Goal: Information Seeking & Learning: Check status

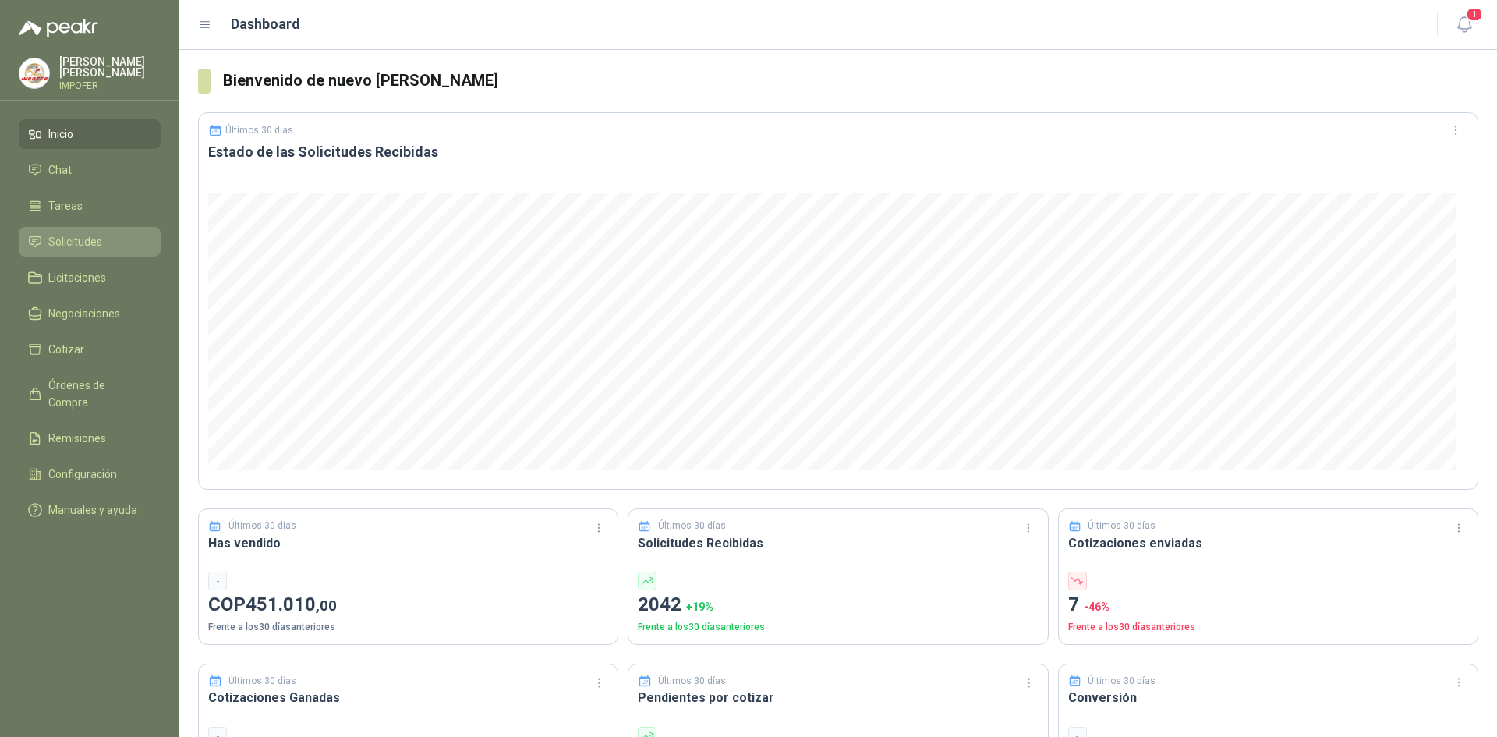
click at [67, 234] on span "Solicitudes" at bounding box center [75, 241] width 54 height 17
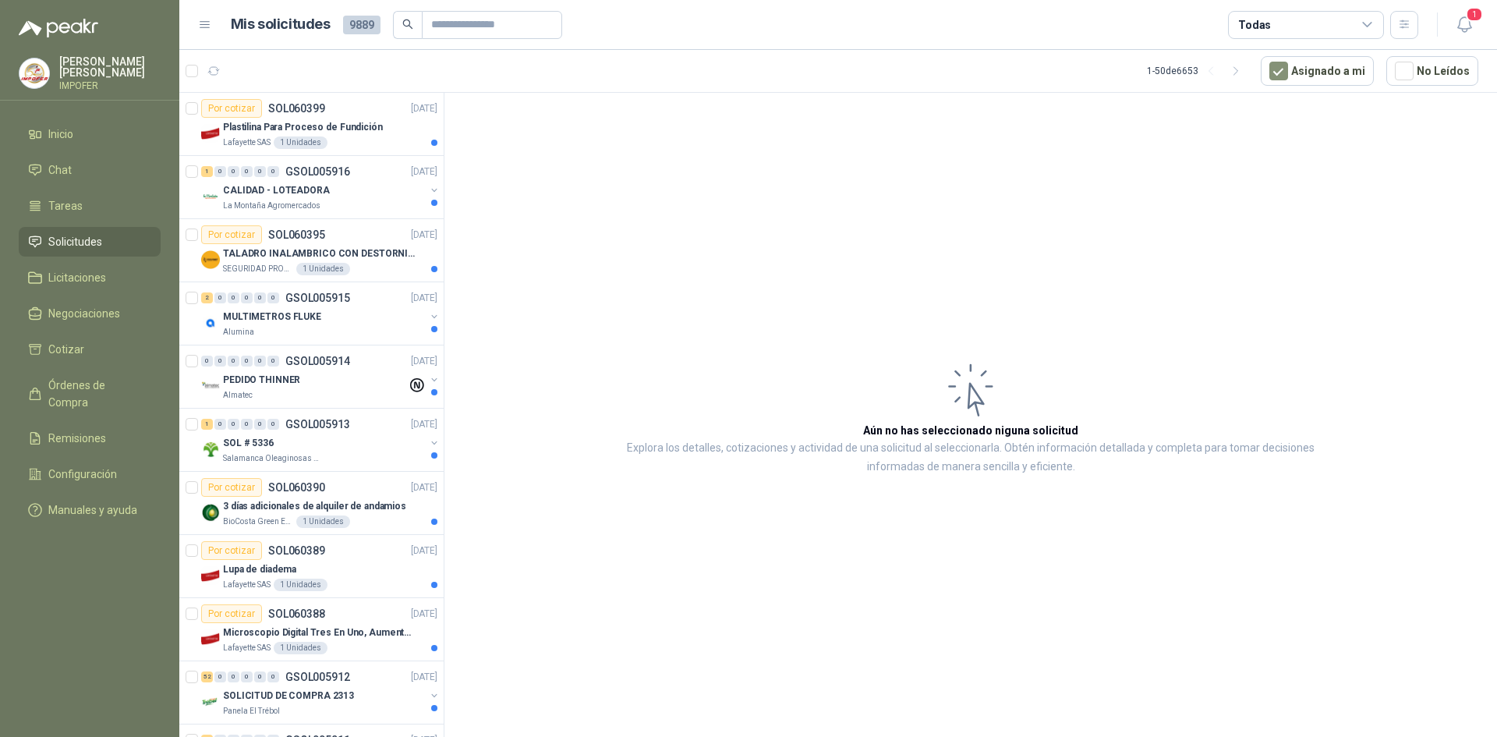
click at [1381, 23] on div "Todas" at bounding box center [1306, 25] width 156 height 28
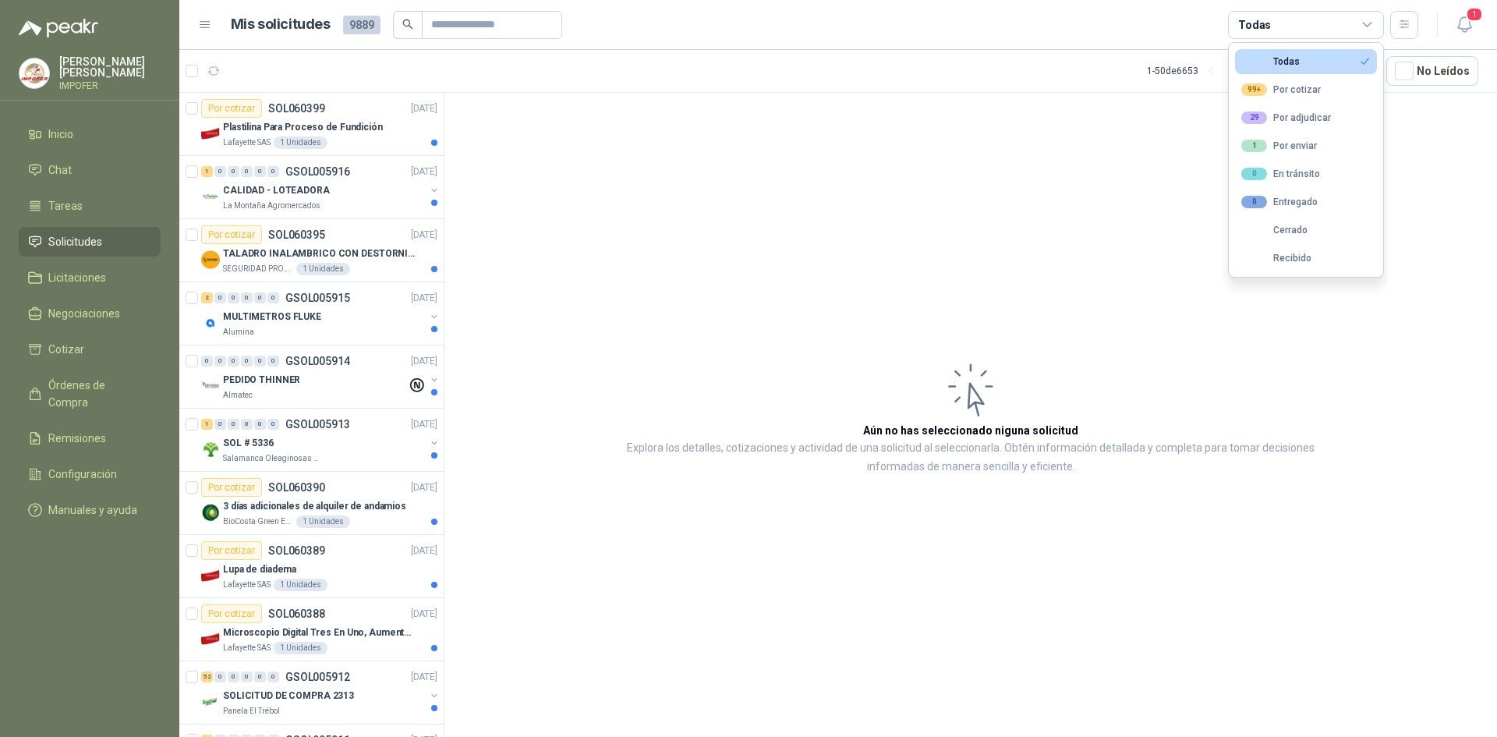
click at [1381, 23] on div "Todas" at bounding box center [1306, 25] width 156 height 28
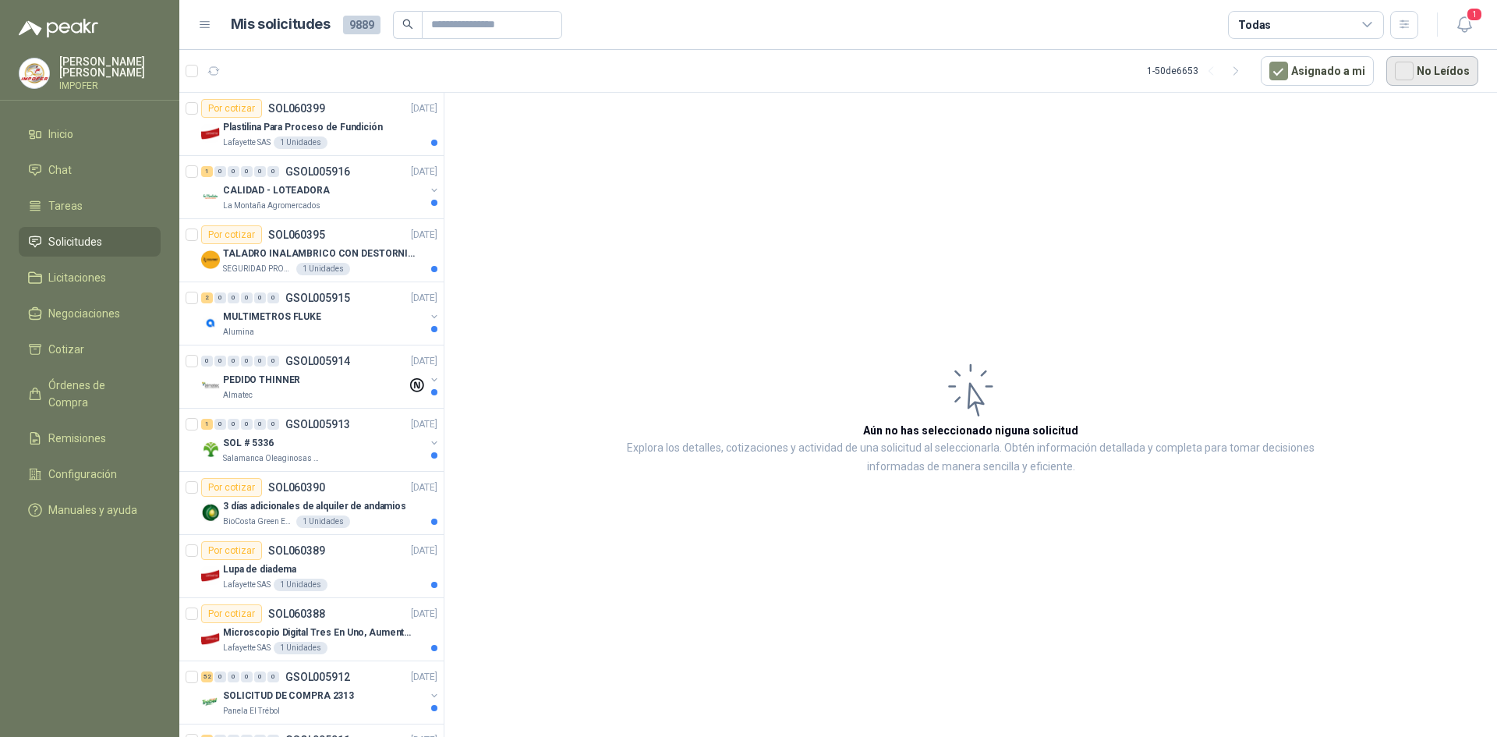
click at [1448, 83] on button "No Leídos" at bounding box center [1432, 71] width 92 height 30
click at [1300, 72] on button "Asignado a mi" at bounding box center [1317, 71] width 113 height 30
click at [337, 132] on p "Plastilina Para Proceso de Fundición" at bounding box center [303, 127] width 160 height 15
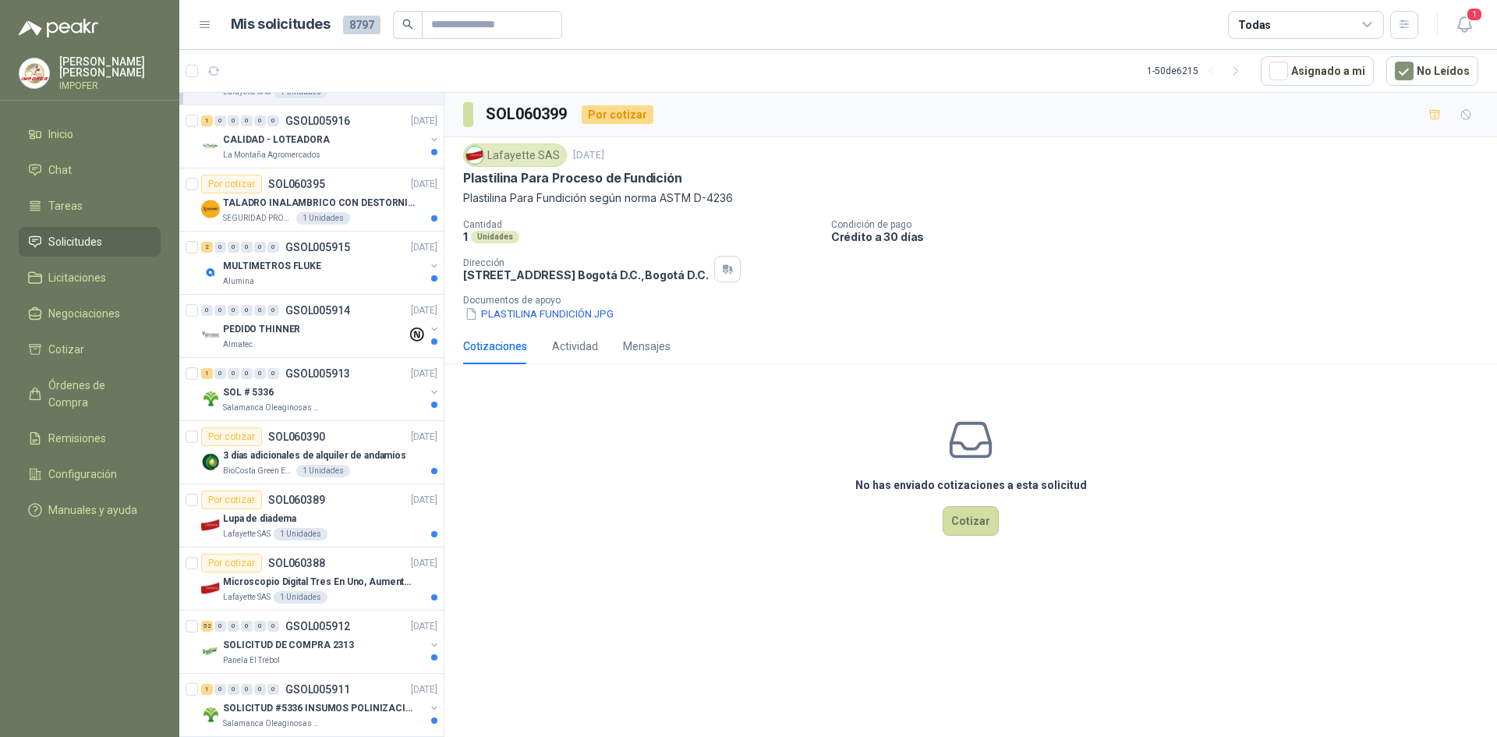
scroll to position [78, 0]
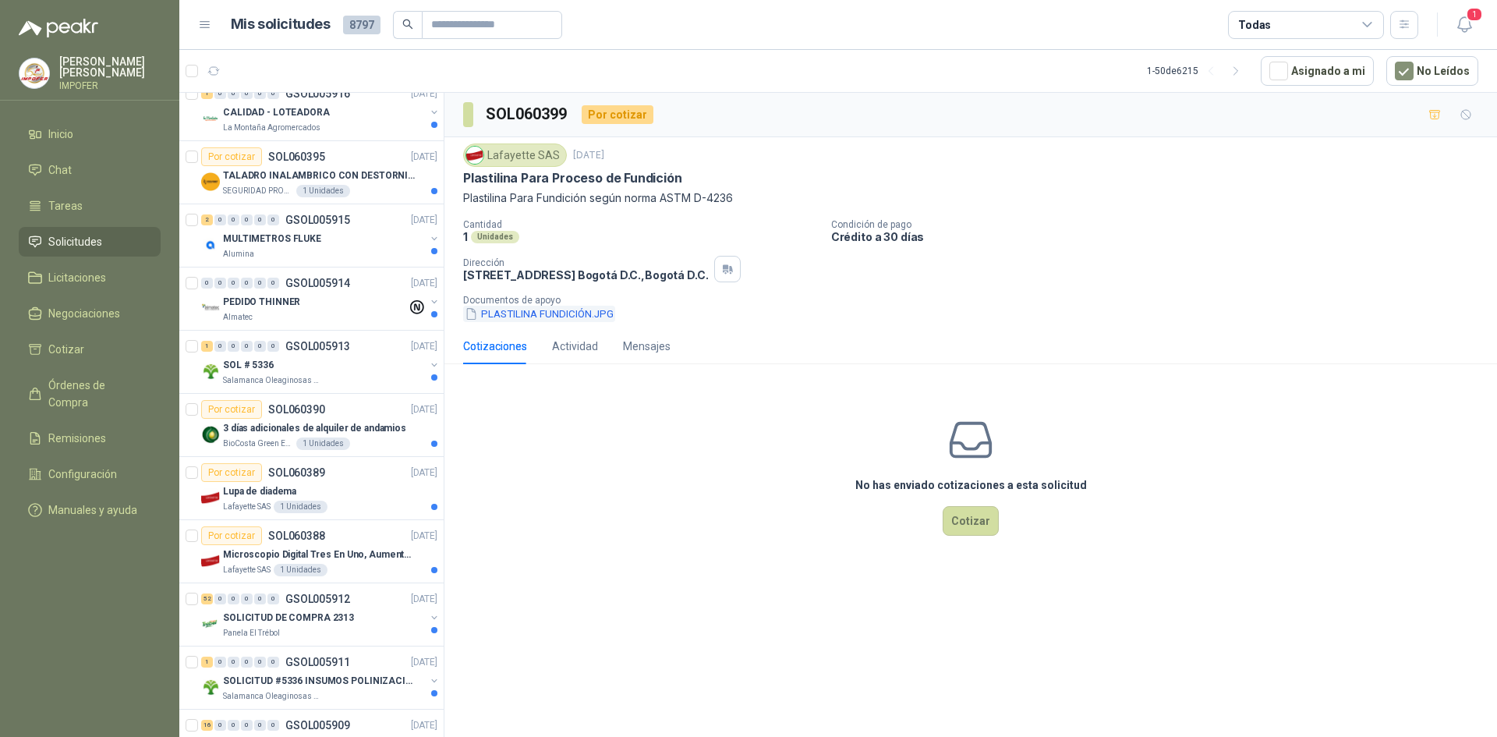
click at [572, 314] on button "PLASTILINA FUNDICIÓN.JPG" at bounding box center [539, 314] width 152 height 16
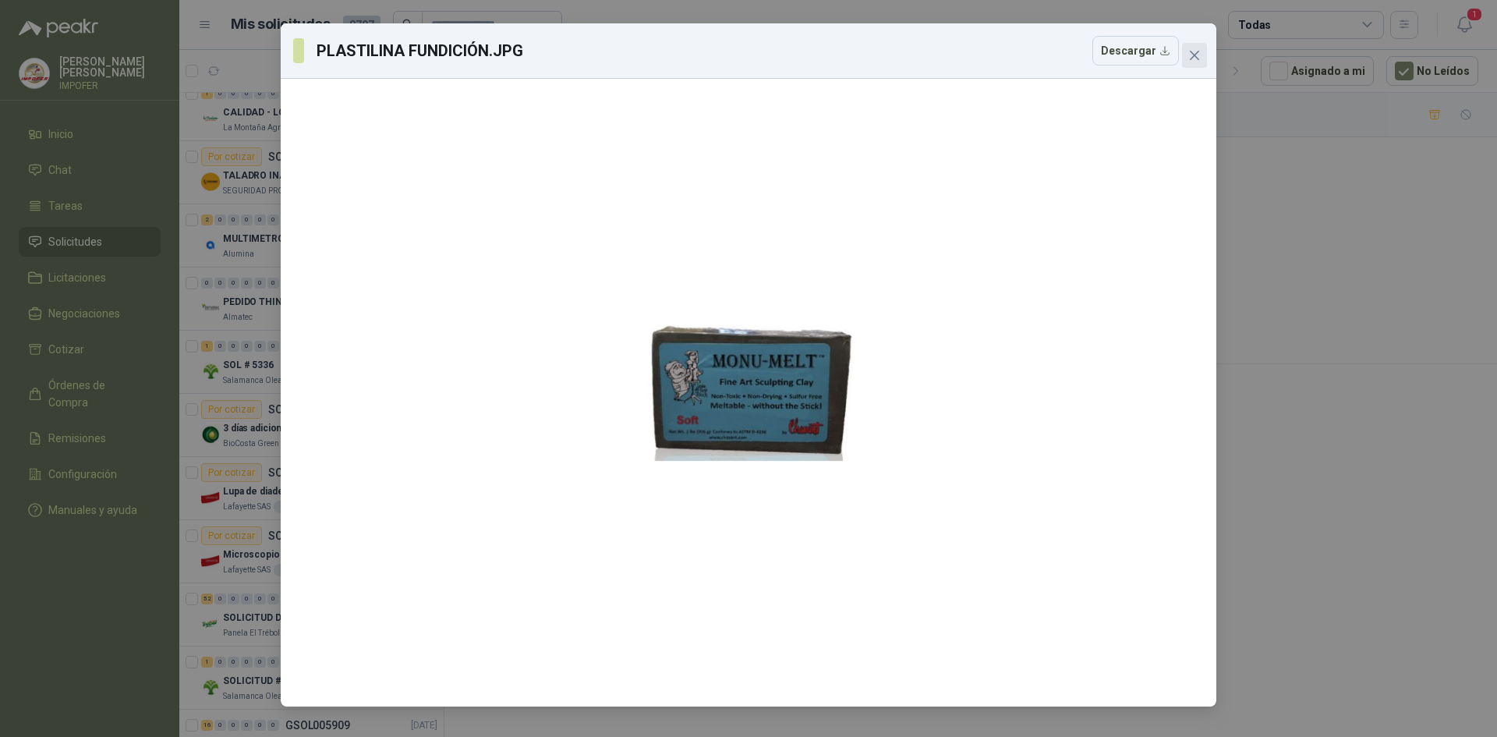
click at [1194, 58] on icon "close" at bounding box center [1194, 55] width 12 height 12
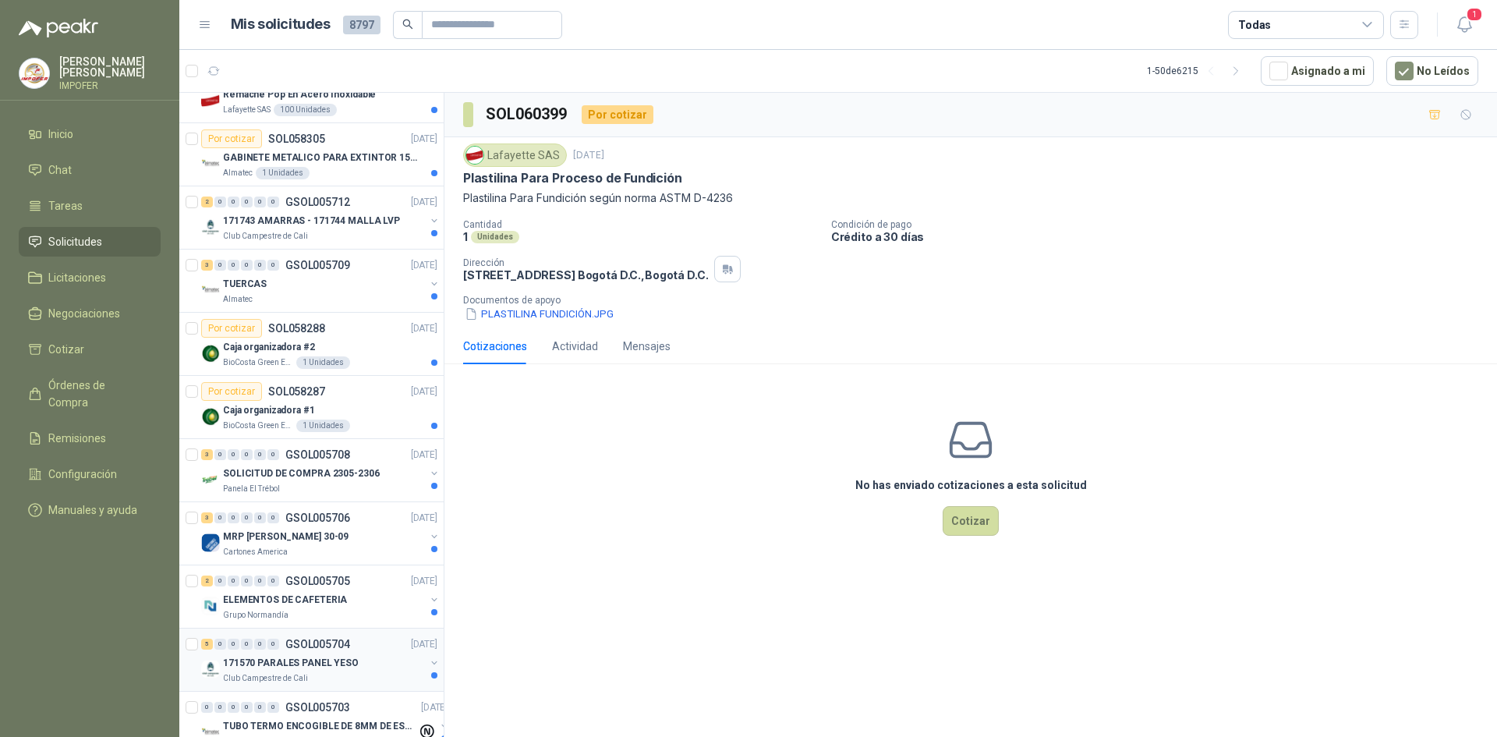
scroll to position [2542, 0]
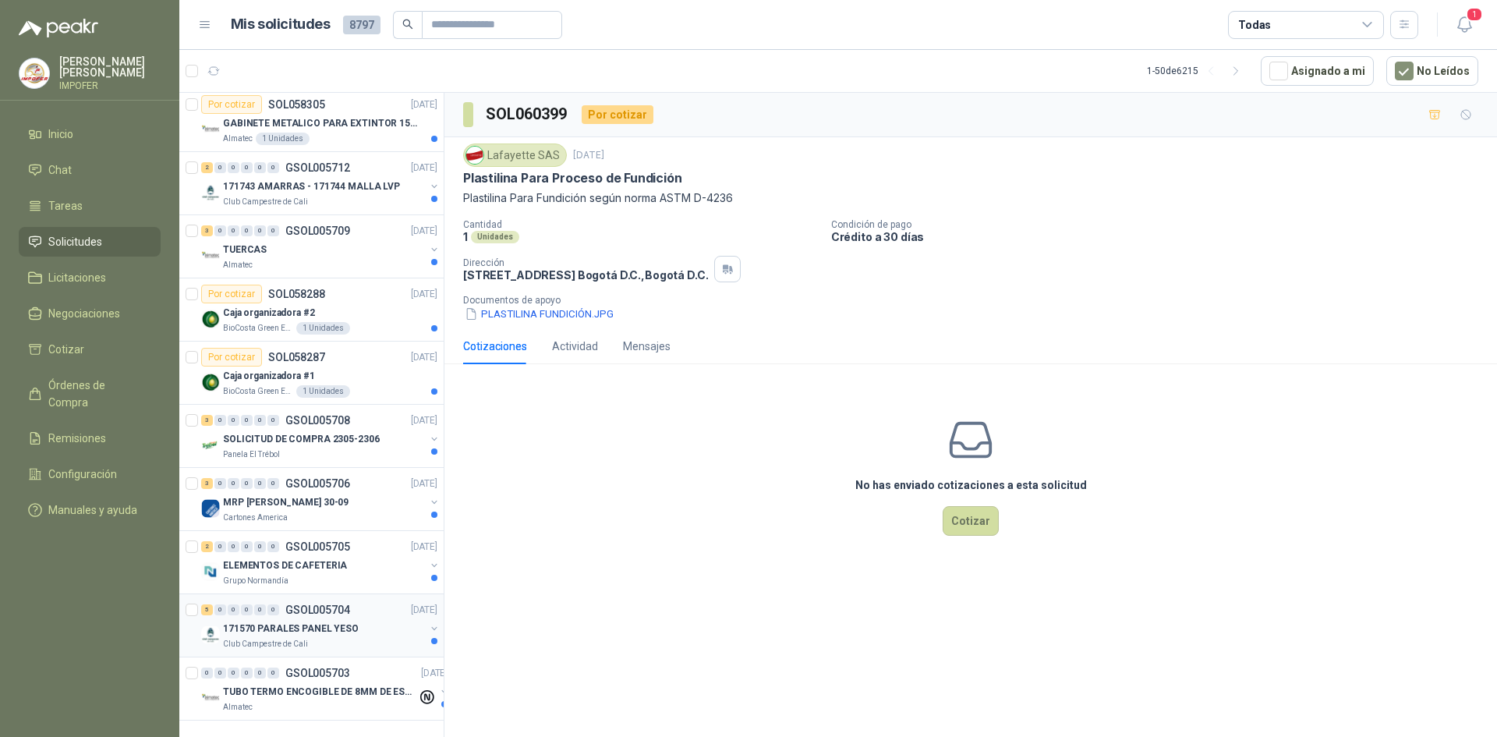
click at [391, 638] on div "Club Campestre de Cali" at bounding box center [324, 644] width 202 height 12
